Goal: Leave review/rating: Leave review/rating

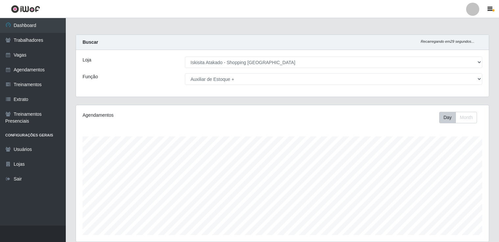
select select "424"
select select "121"
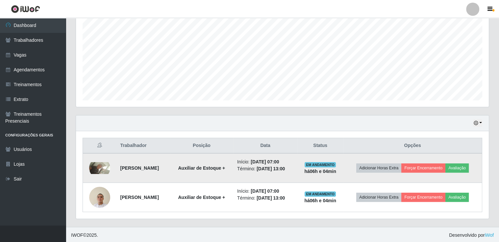
scroll to position [136, 413]
click at [464, 168] on button "Avaliação" at bounding box center [456, 167] width 23 height 9
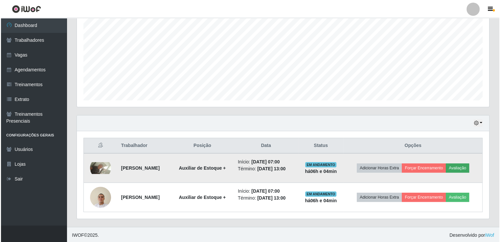
scroll to position [136, 410]
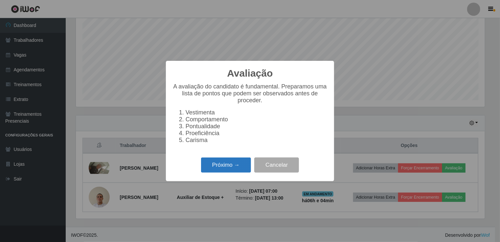
click at [222, 167] on button "Próximo →" at bounding box center [226, 164] width 50 height 15
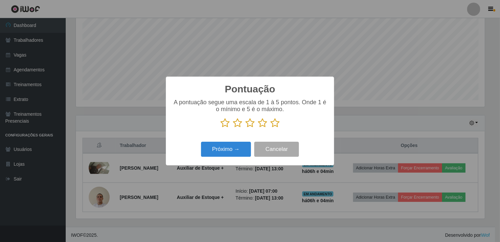
click at [273, 124] on icon at bounding box center [275, 123] width 9 height 10
click at [271, 128] on input "radio" at bounding box center [271, 128] width 0 height 0
click at [216, 151] on button "Próximo →" at bounding box center [226, 149] width 50 height 15
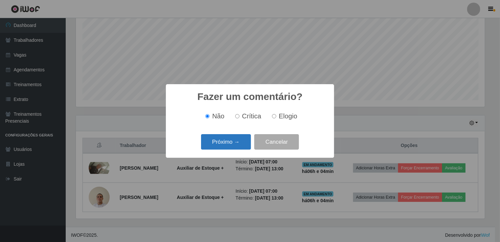
click at [235, 144] on button "Próximo →" at bounding box center [226, 141] width 50 height 15
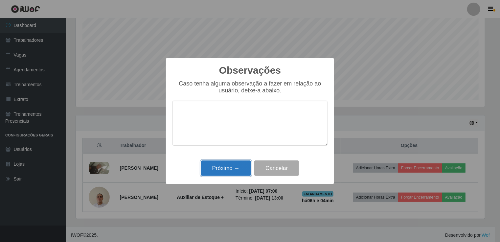
click at [233, 174] on button "Próximo →" at bounding box center [226, 167] width 50 height 15
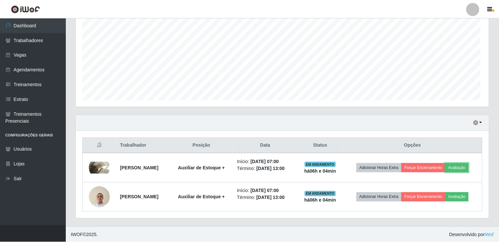
scroll to position [136, 413]
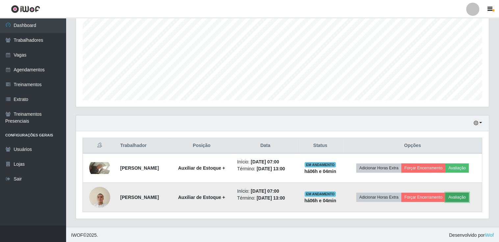
click at [467, 195] on button "Avaliação" at bounding box center [456, 197] width 23 height 9
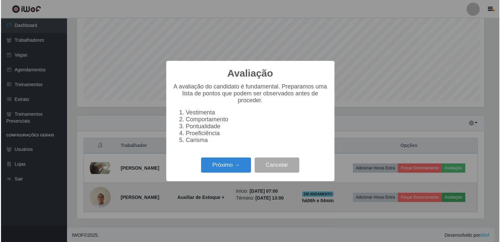
scroll to position [136, 410]
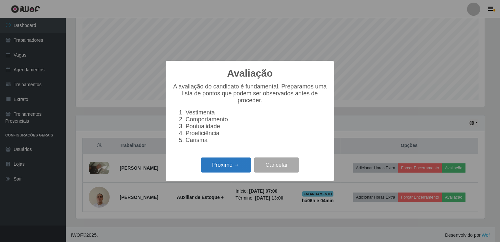
click at [227, 167] on button "Próximo →" at bounding box center [226, 164] width 50 height 15
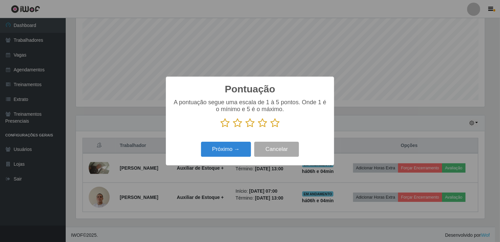
scroll to position [328586, 328313]
click at [274, 125] on icon at bounding box center [275, 123] width 9 height 10
click at [271, 128] on input "radio" at bounding box center [271, 128] width 0 height 0
click at [226, 150] on button "Próximo →" at bounding box center [226, 149] width 50 height 15
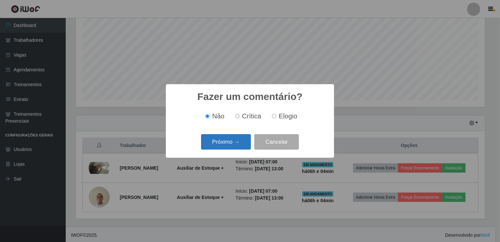
click at [226, 145] on button "Próximo →" at bounding box center [226, 141] width 50 height 15
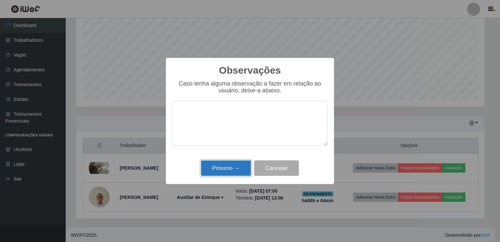
click at [240, 166] on button "Próximo →" at bounding box center [226, 167] width 50 height 15
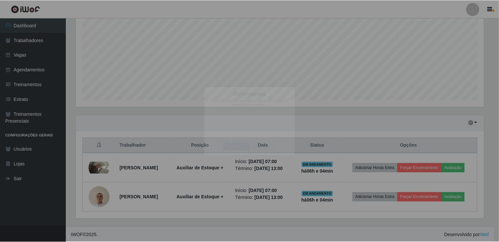
scroll to position [136, 413]
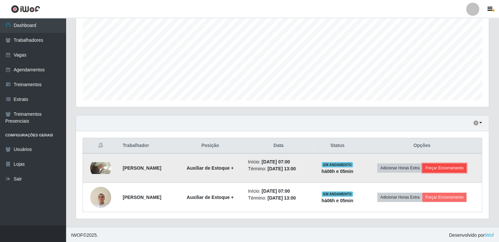
click at [450, 167] on button "Forçar Encerramento" at bounding box center [444, 167] width 44 height 9
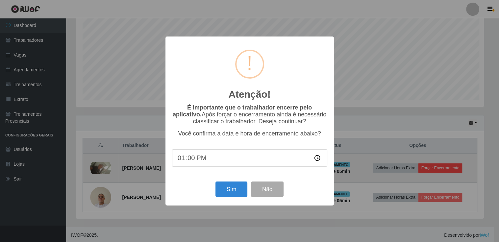
scroll to position [136, 410]
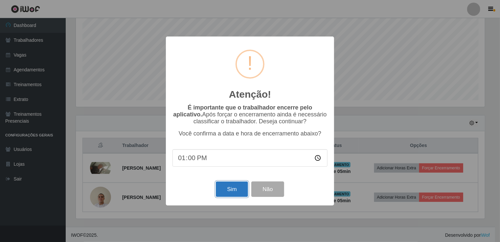
click at [232, 190] on button "Sim" at bounding box center [232, 188] width 32 height 15
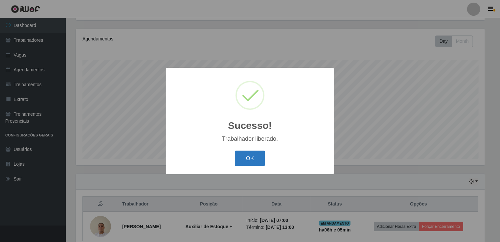
click at [246, 163] on button "OK" at bounding box center [250, 158] width 31 height 15
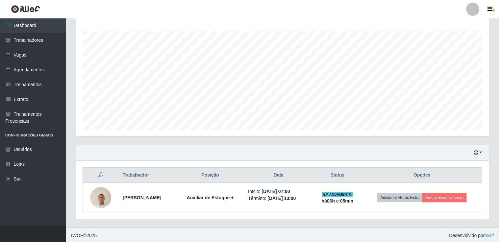
scroll to position [106, 0]
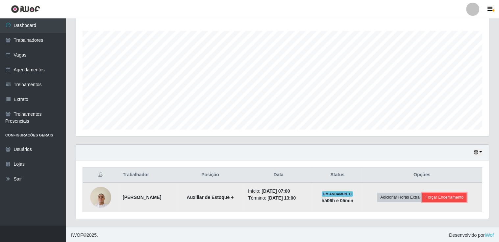
click at [451, 197] on button "Forçar Encerramento" at bounding box center [444, 197] width 44 height 9
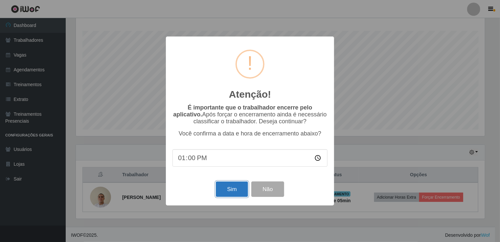
click at [231, 195] on button "Sim" at bounding box center [232, 188] width 32 height 15
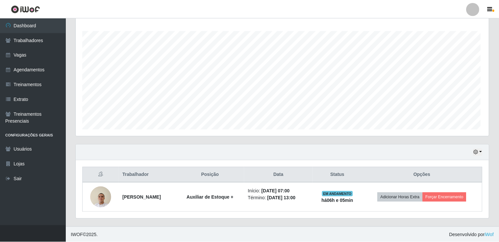
scroll to position [0, 0]
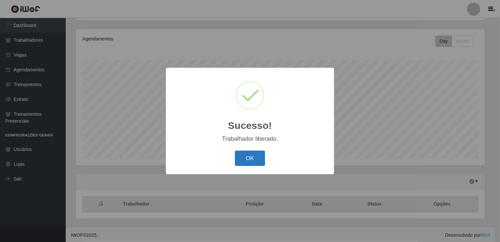
click at [249, 156] on button "OK" at bounding box center [250, 158] width 31 height 15
